Goal: Information Seeking & Learning: Learn about a topic

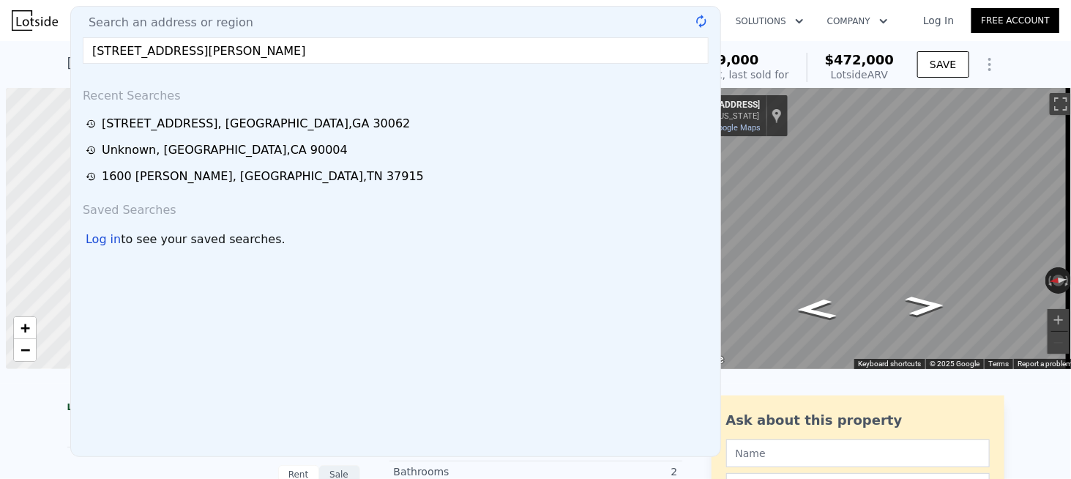
scroll to position [0, 6]
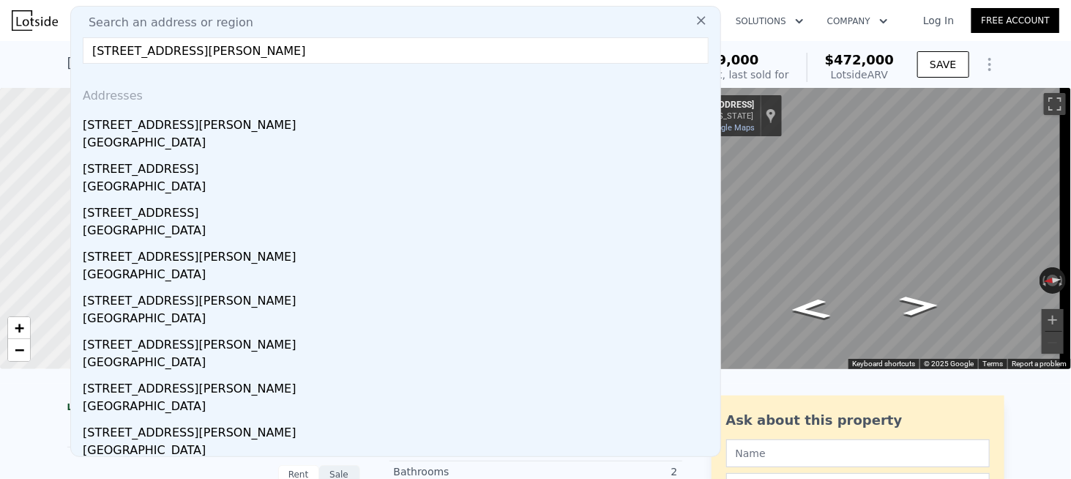
click at [135, 135] on div "[GEOGRAPHIC_DATA]" at bounding box center [399, 144] width 632 height 20
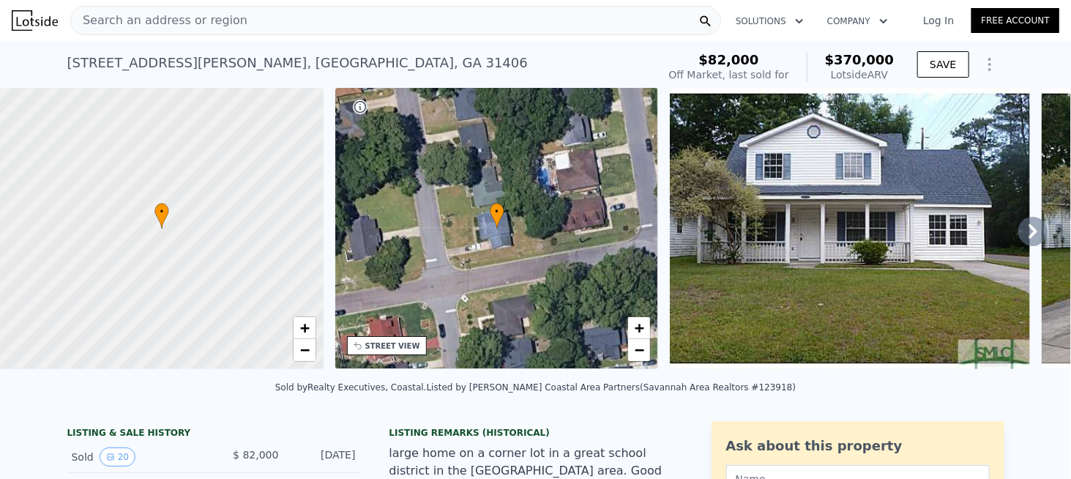
click at [180, 19] on span "Search an address or region" at bounding box center [159, 21] width 176 height 18
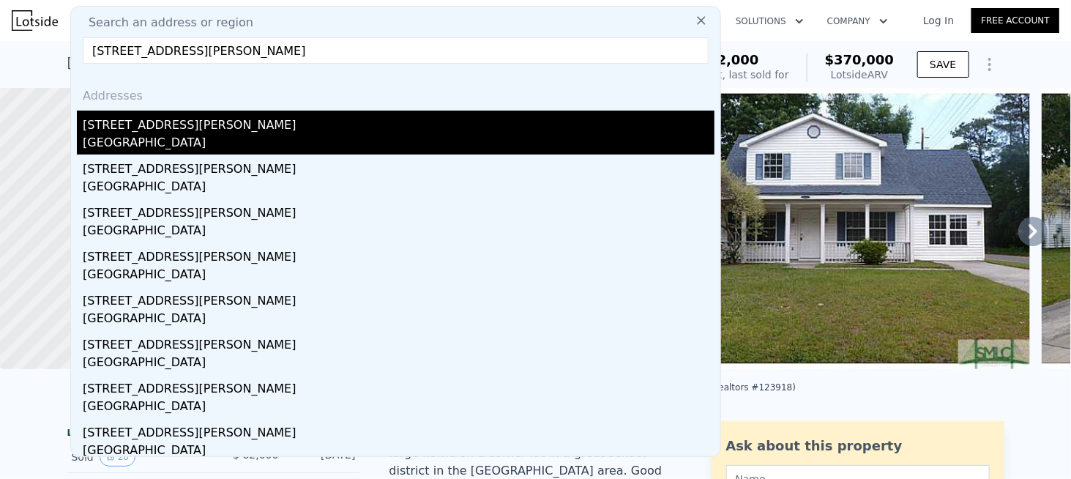
type input "[STREET_ADDRESS][PERSON_NAME]"
click at [148, 129] on div "[STREET_ADDRESS][PERSON_NAME]" at bounding box center [399, 122] width 632 height 23
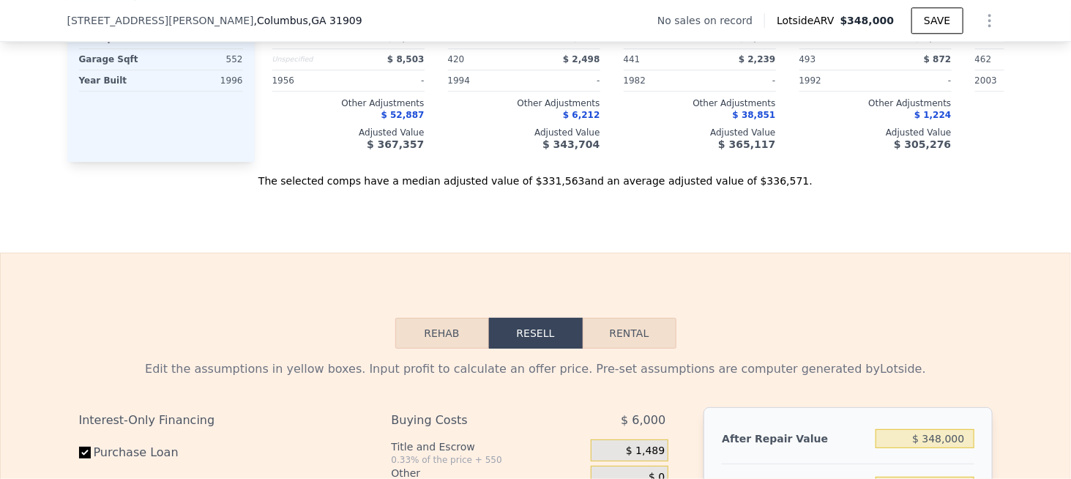
scroll to position [1751, 0]
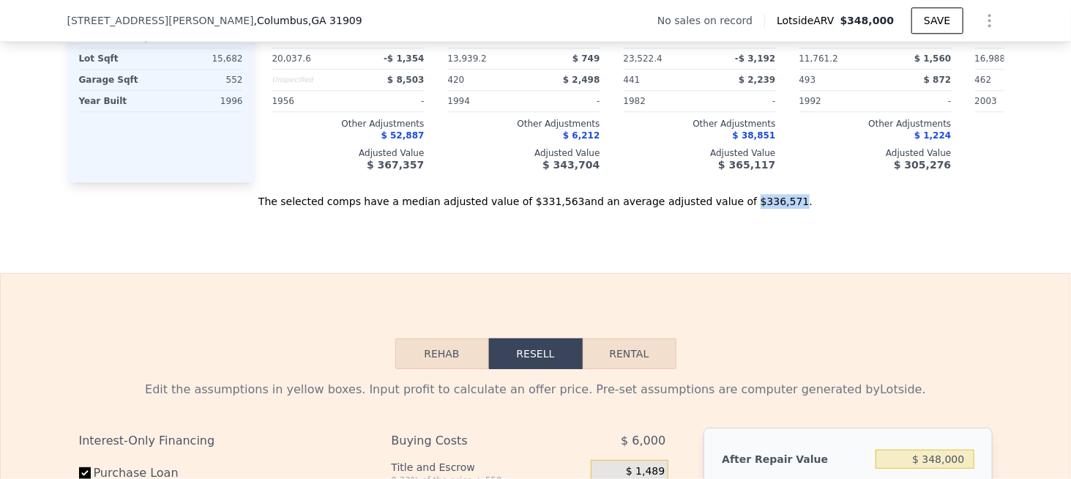
drag, startPoint x: 717, startPoint y: 219, endPoint x: 755, endPoint y: 220, distance: 38.1
click at [755, 209] on div "The selected comps have a median adjusted value of $331,563 and an average adju…" at bounding box center [535, 195] width 937 height 26
copy div "$336,571"
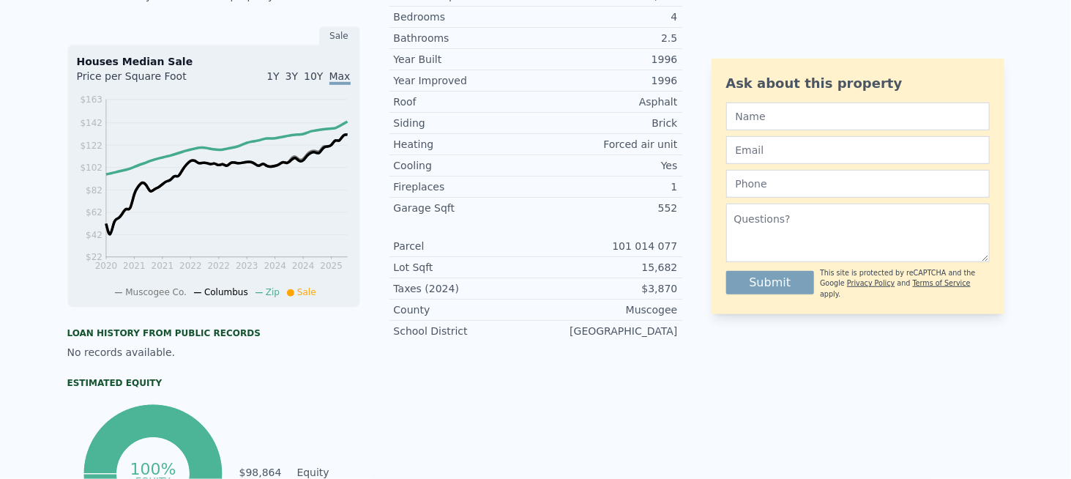
scroll to position [0, 0]
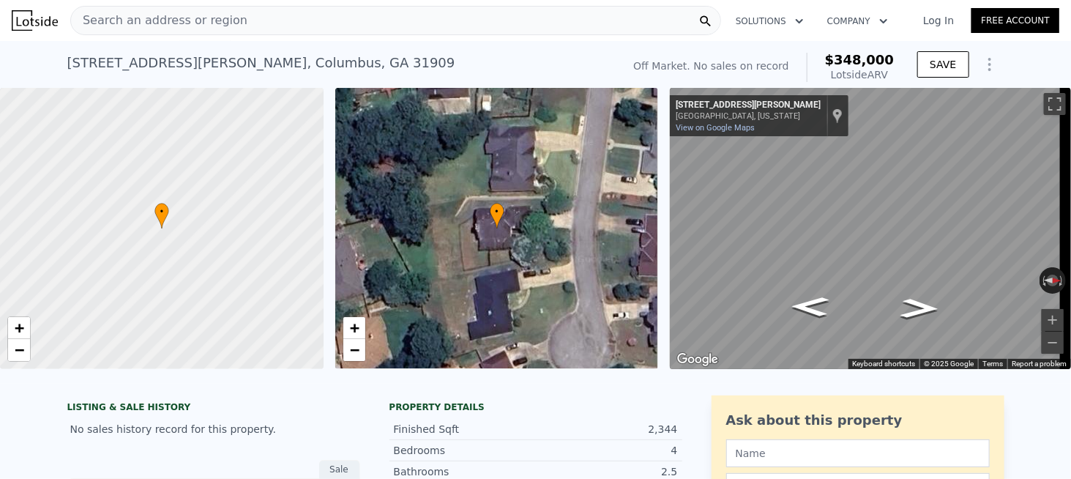
click at [164, 36] on div "Search an address or region Solutions Company Open main menu Log In Free Account" at bounding box center [536, 20] width 1048 height 35
click at [168, 32] on div "Search an address or region" at bounding box center [159, 21] width 176 height 28
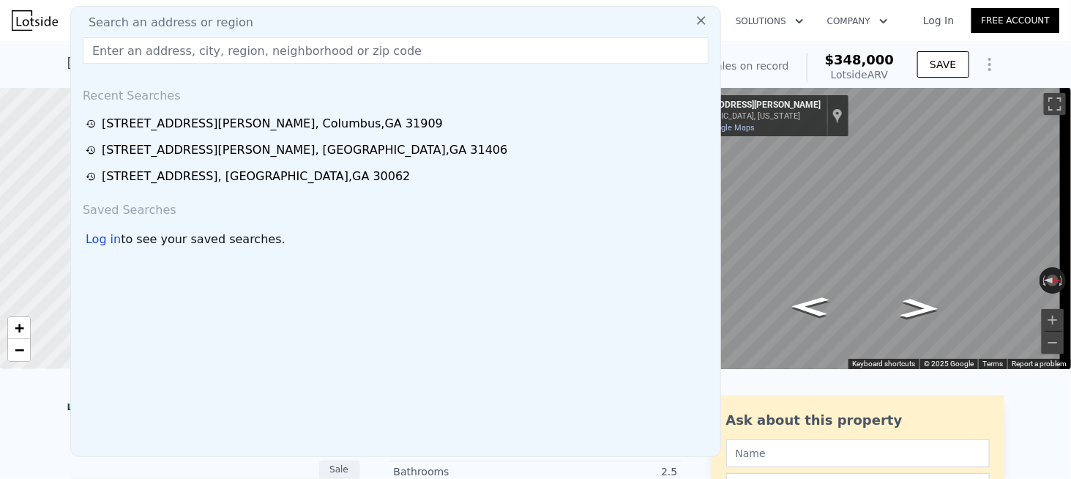
click at [171, 29] on span "Search an address or region" at bounding box center [165, 23] width 176 height 18
click at [160, 43] on input "text" at bounding box center [396, 50] width 626 height 26
paste input "[STREET_ADDRESS][PERSON_NAME]"
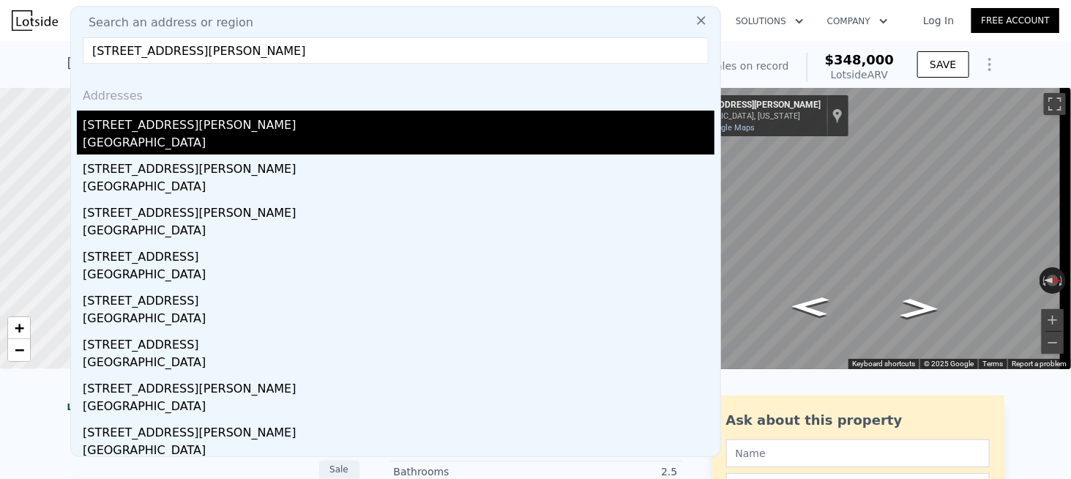
type input "[STREET_ADDRESS][PERSON_NAME]"
click at [143, 131] on div "[STREET_ADDRESS][PERSON_NAME]" at bounding box center [399, 122] width 632 height 23
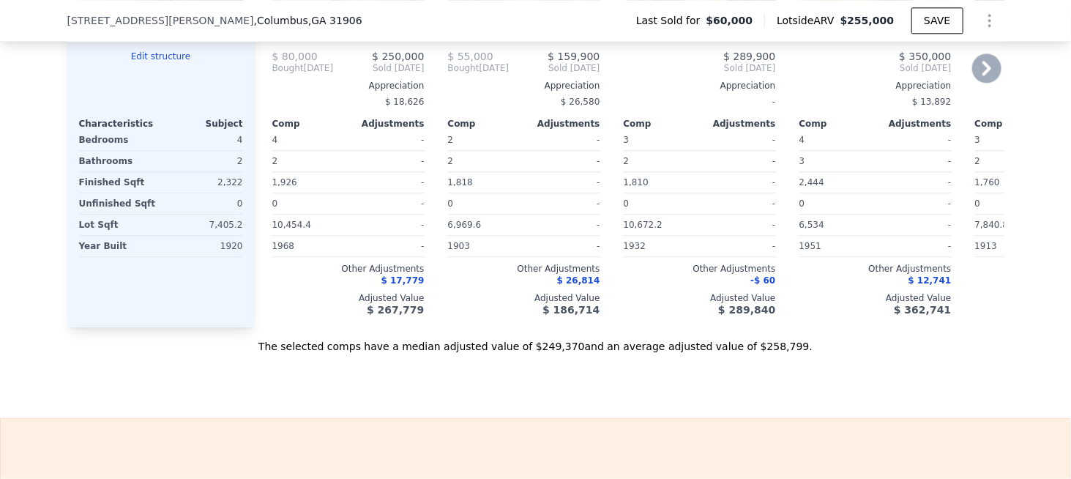
scroll to position [1751, 0]
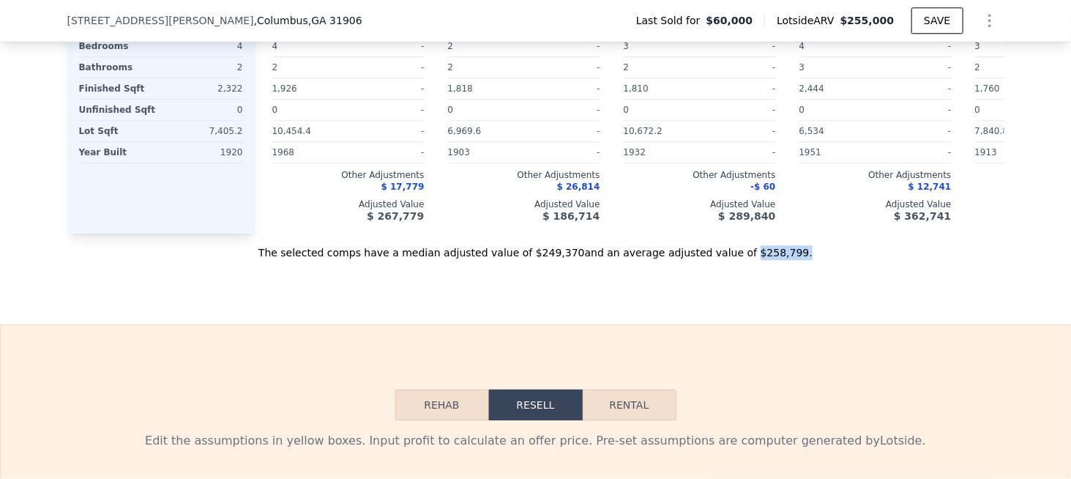
drag, startPoint x: 775, startPoint y: 267, endPoint x: 718, endPoint y: 272, distance: 57.3
click at [718, 260] on div "The selected comps have a median adjusted value of $249,370 and an average adju…" at bounding box center [535, 247] width 937 height 26
copy div "$258,799 ."
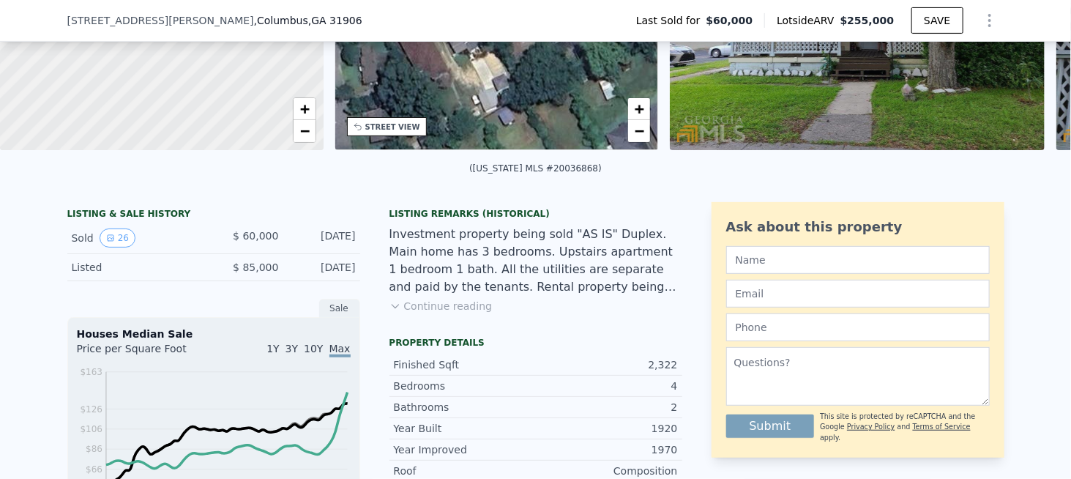
scroll to position [0, 0]
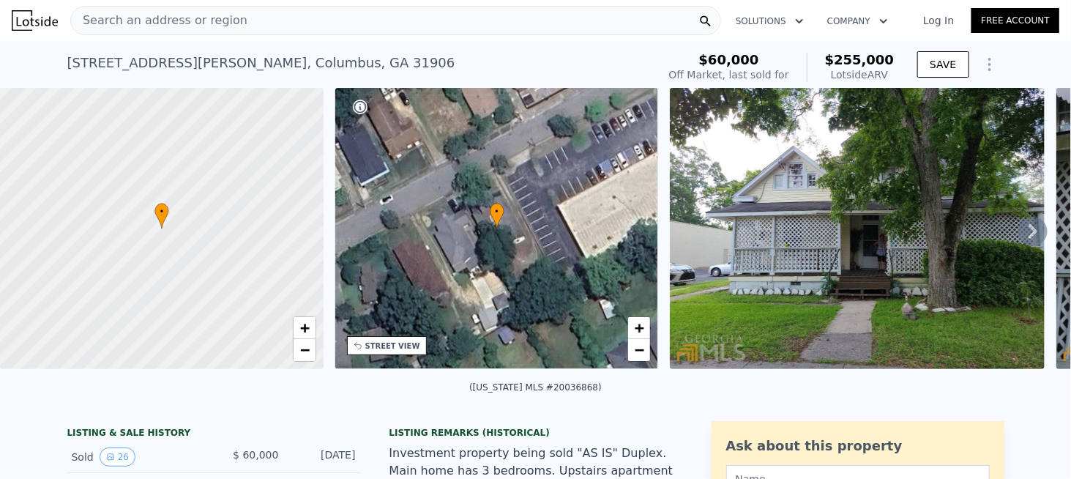
click at [175, 23] on span "Search an address or region" at bounding box center [159, 21] width 176 height 18
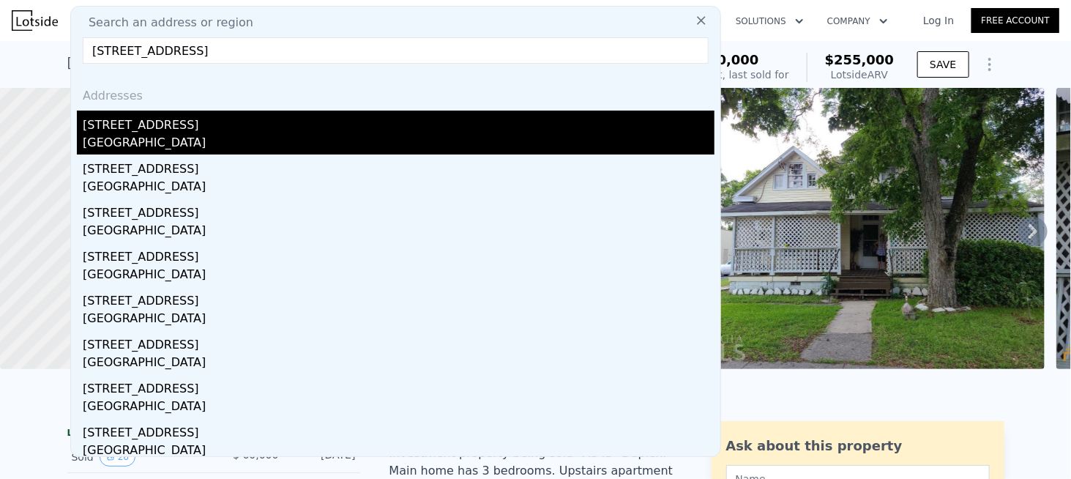
type input "[STREET_ADDRESS]"
click at [145, 120] on div "[STREET_ADDRESS]" at bounding box center [399, 122] width 632 height 23
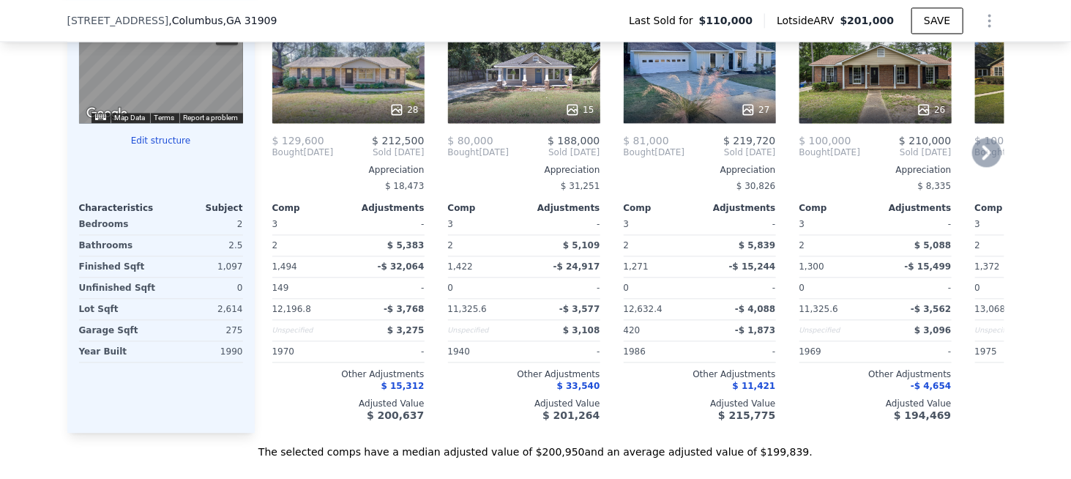
scroll to position [1385, 0]
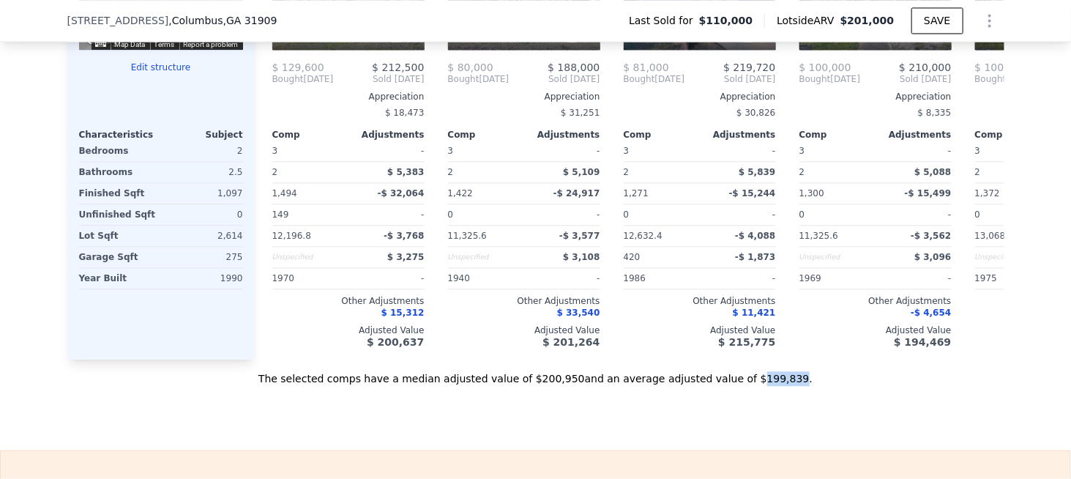
drag, startPoint x: 724, startPoint y: 395, endPoint x: 756, endPoint y: 395, distance: 32.2
click at [756, 386] on div "The selected comps have a median adjusted value of $200,950 and an average adju…" at bounding box center [535, 372] width 937 height 26
copy div "199,839"
